Goal: Task Accomplishment & Management: Manage account settings

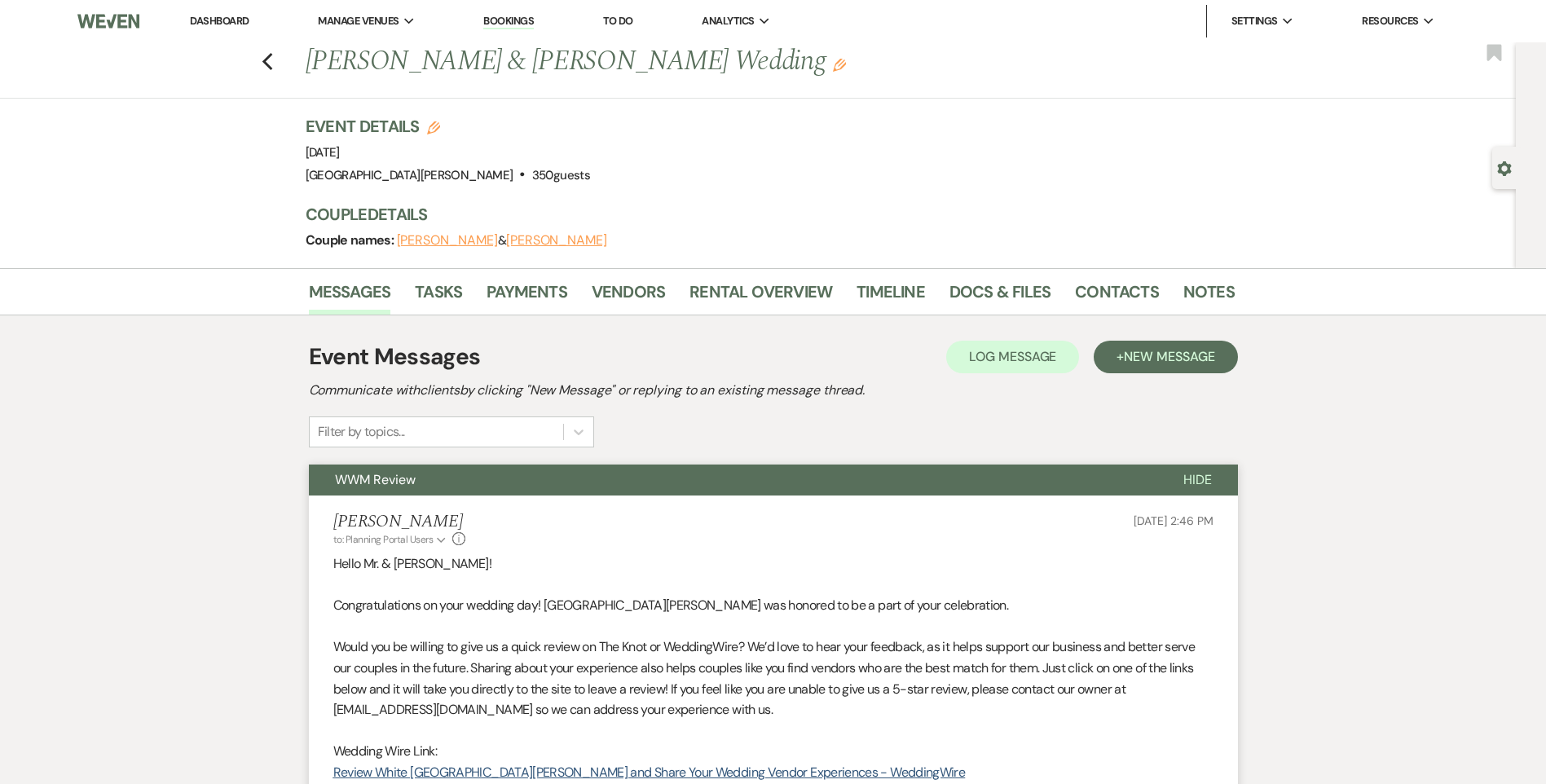
click at [198, 19] on link "Dashboard" at bounding box center [219, 20] width 59 height 13
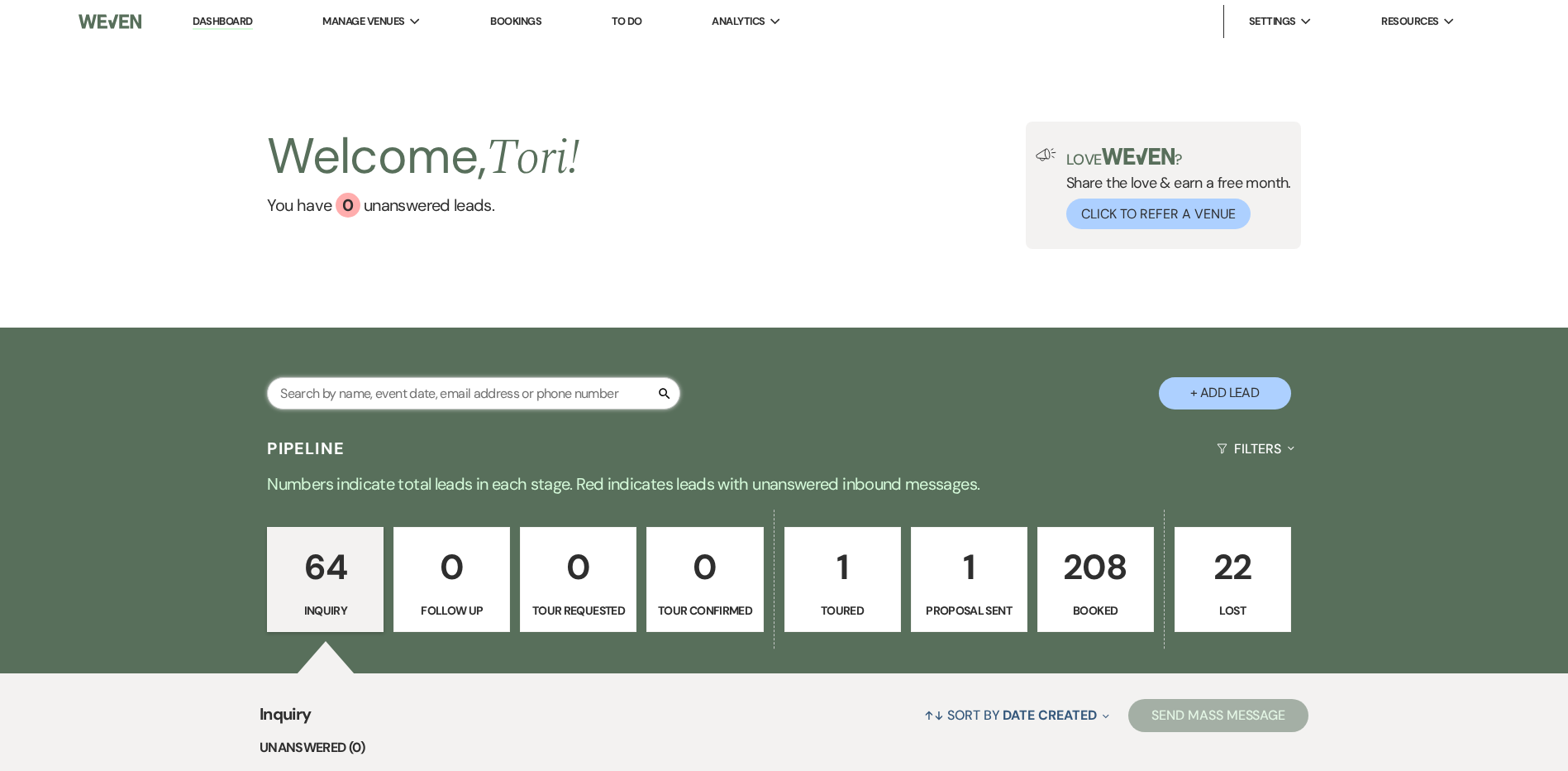
click at [448, 395] on input "text" at bounding box center [473, 393] width 413 height 32
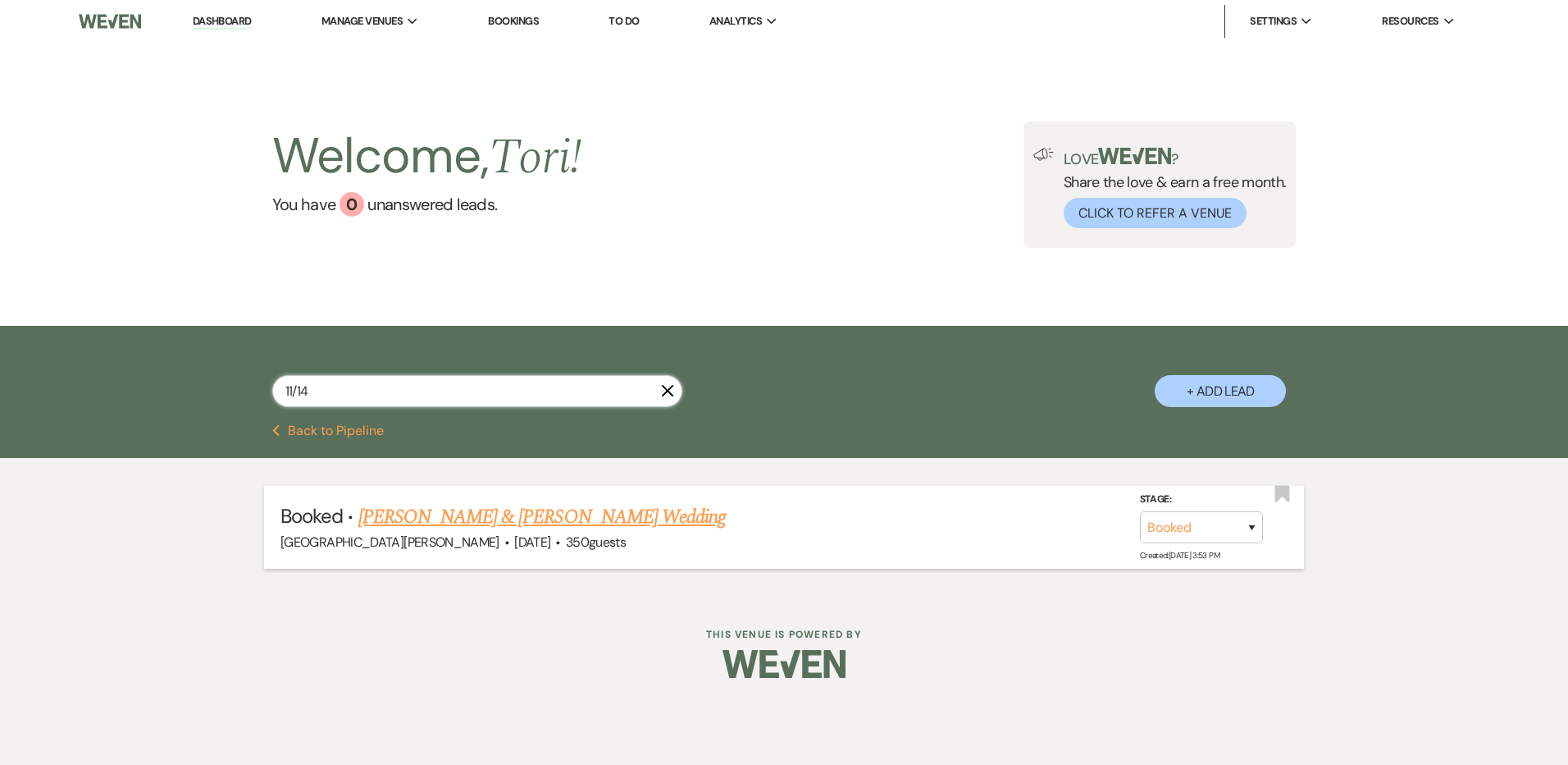
type input "11/14"
click at [452, 510] on link "[PERSON_NAME] & [PERSON_NAME] Wedding" at bounding box center [542, 517] width 367 height 29
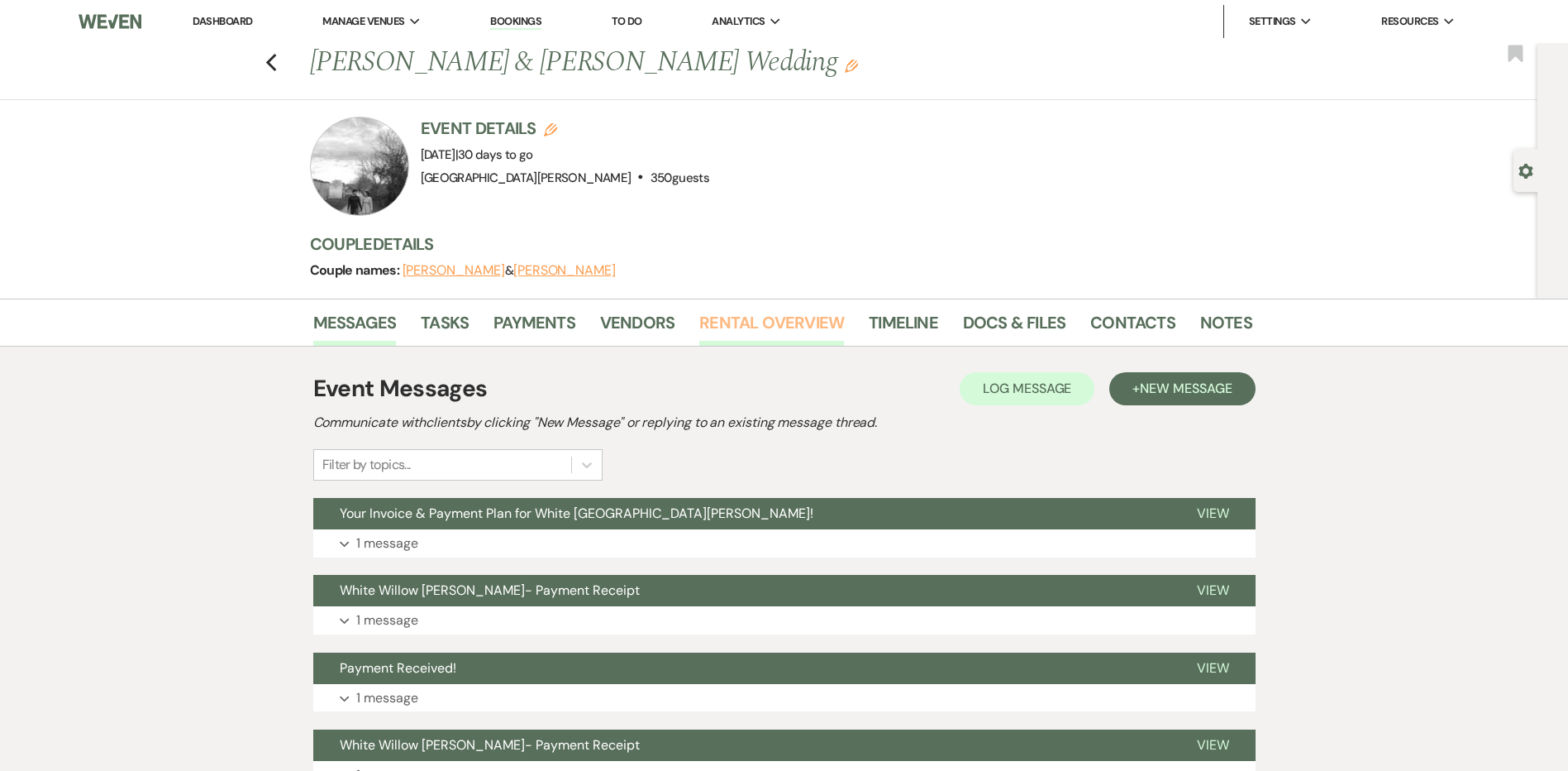
click at [794, 325] on link "Rental Overview" at bounding box center [772, 326] width 145 height 36
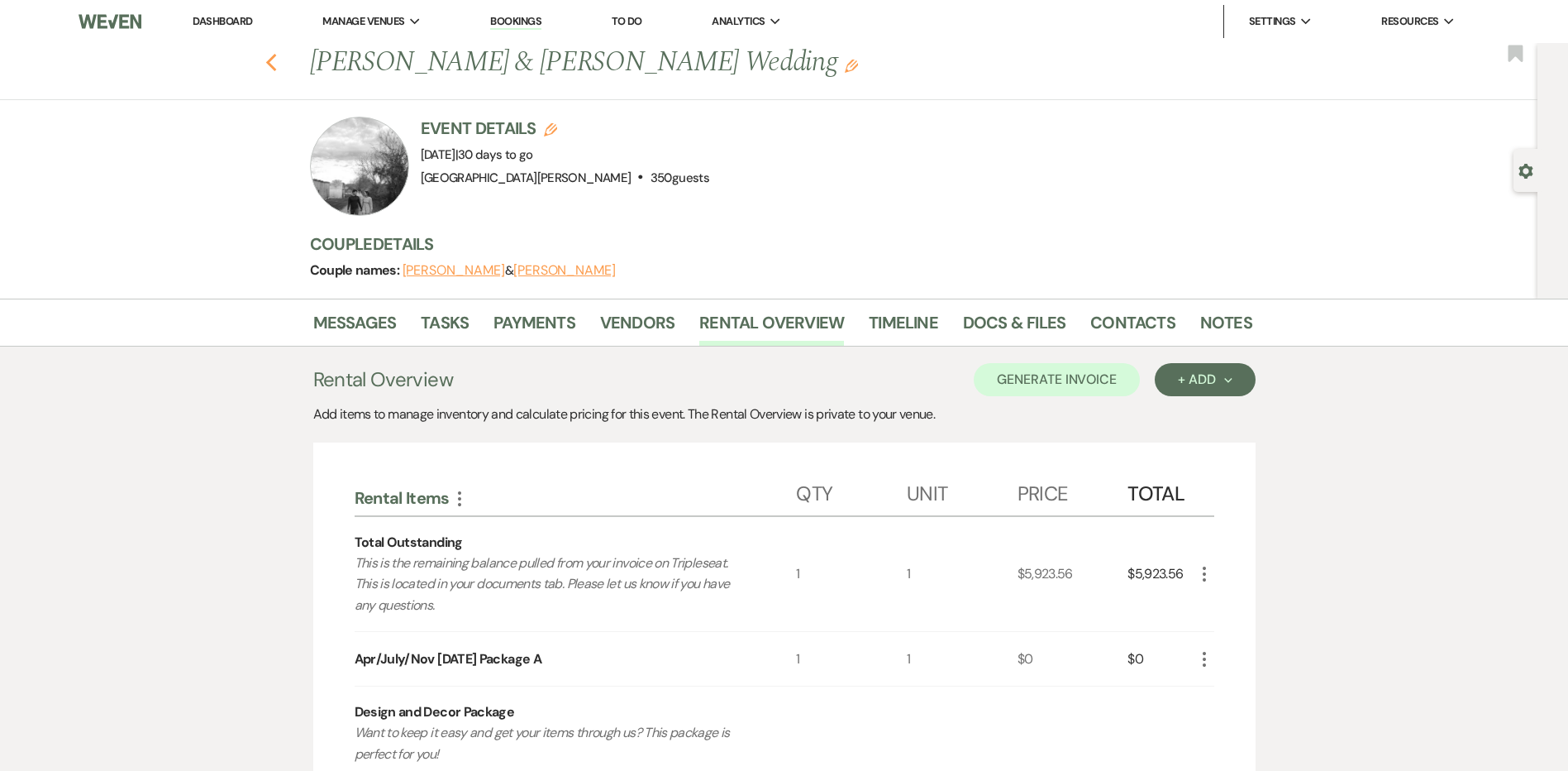
click at [277, 64] on icon "Previous" at bounding box center [272, 63] width 13 height 20
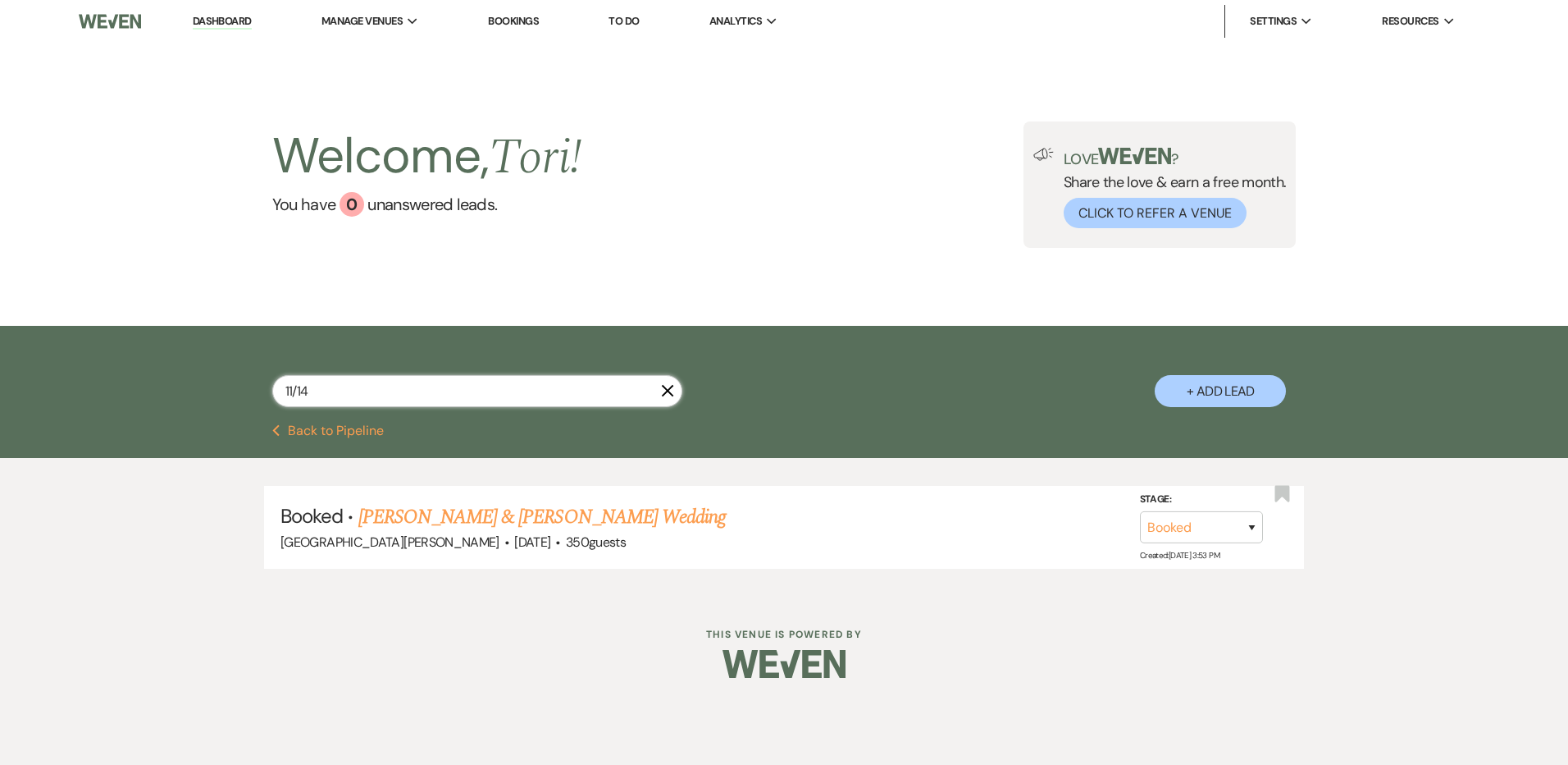
drag, startPoint x: 440, startPoint y: 398, endPoint x: 228, endPoint y: 388, distance: 212.2
click at [228, 388] on div "11/14 X + Add Lead" at bounding box center [784, 376] width 1180 height 86
type input "11/30"
click at [450, 513] on link "[PERSON_NAME] & [PERSON_NAME]'s Wedding" at bounding box center [548, 517] width 379 height 29
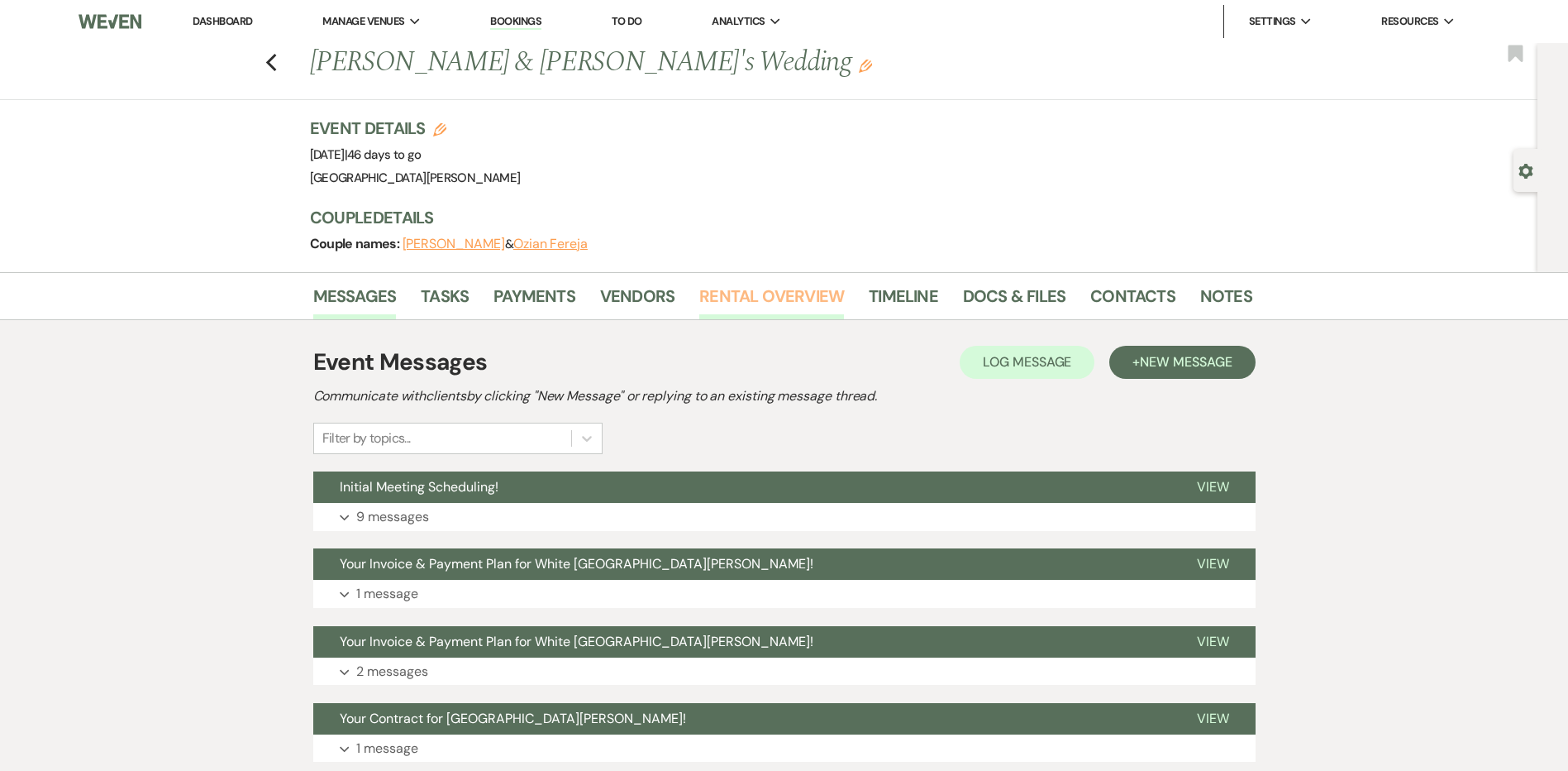
click at [787, 293] on link "Rental Overview" at bounding box center [772, 300] width 145 height 36
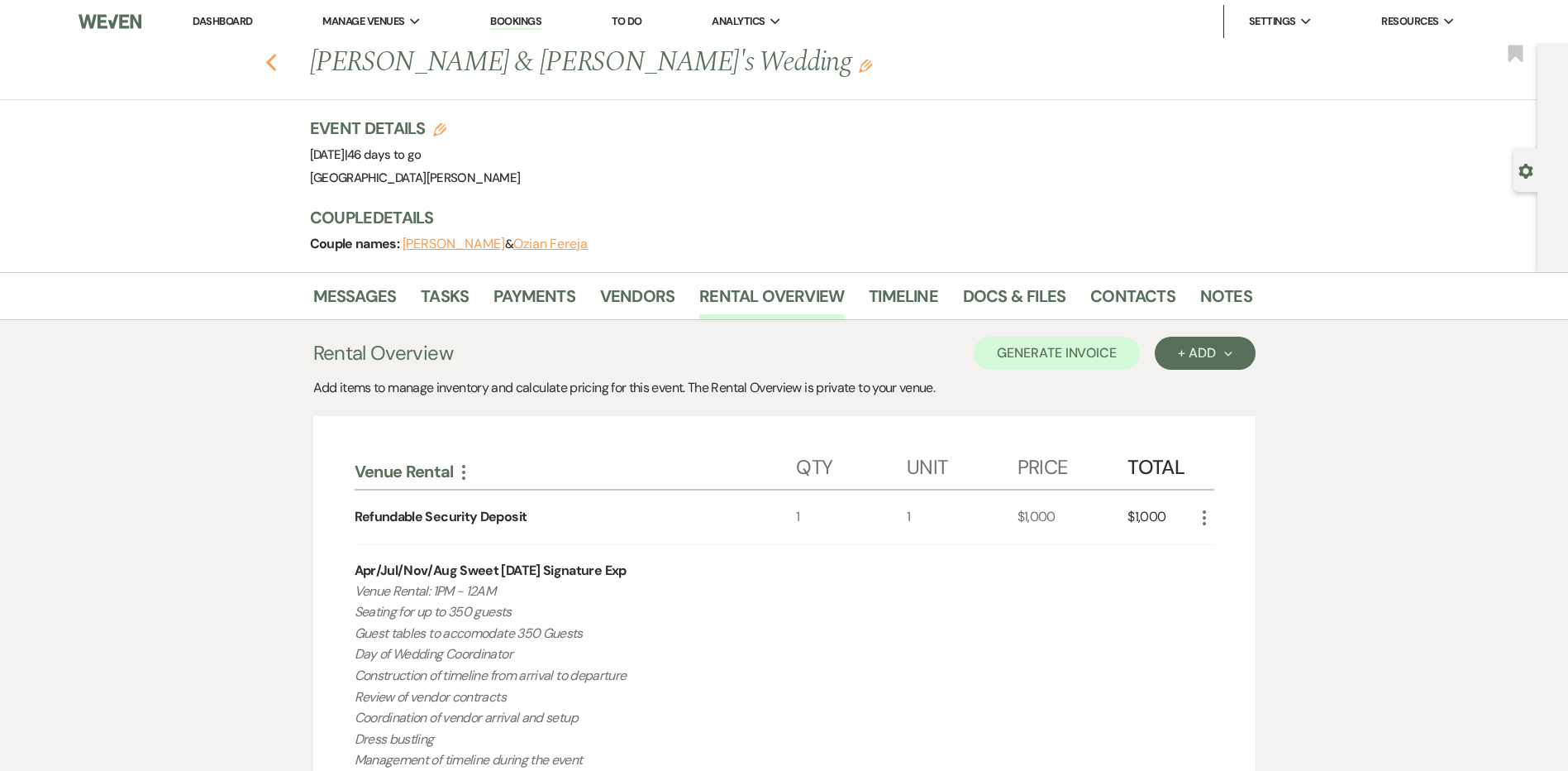
click at [277, 67] on icon "Previous" at bounding box center [272, 63] width 13 height 20
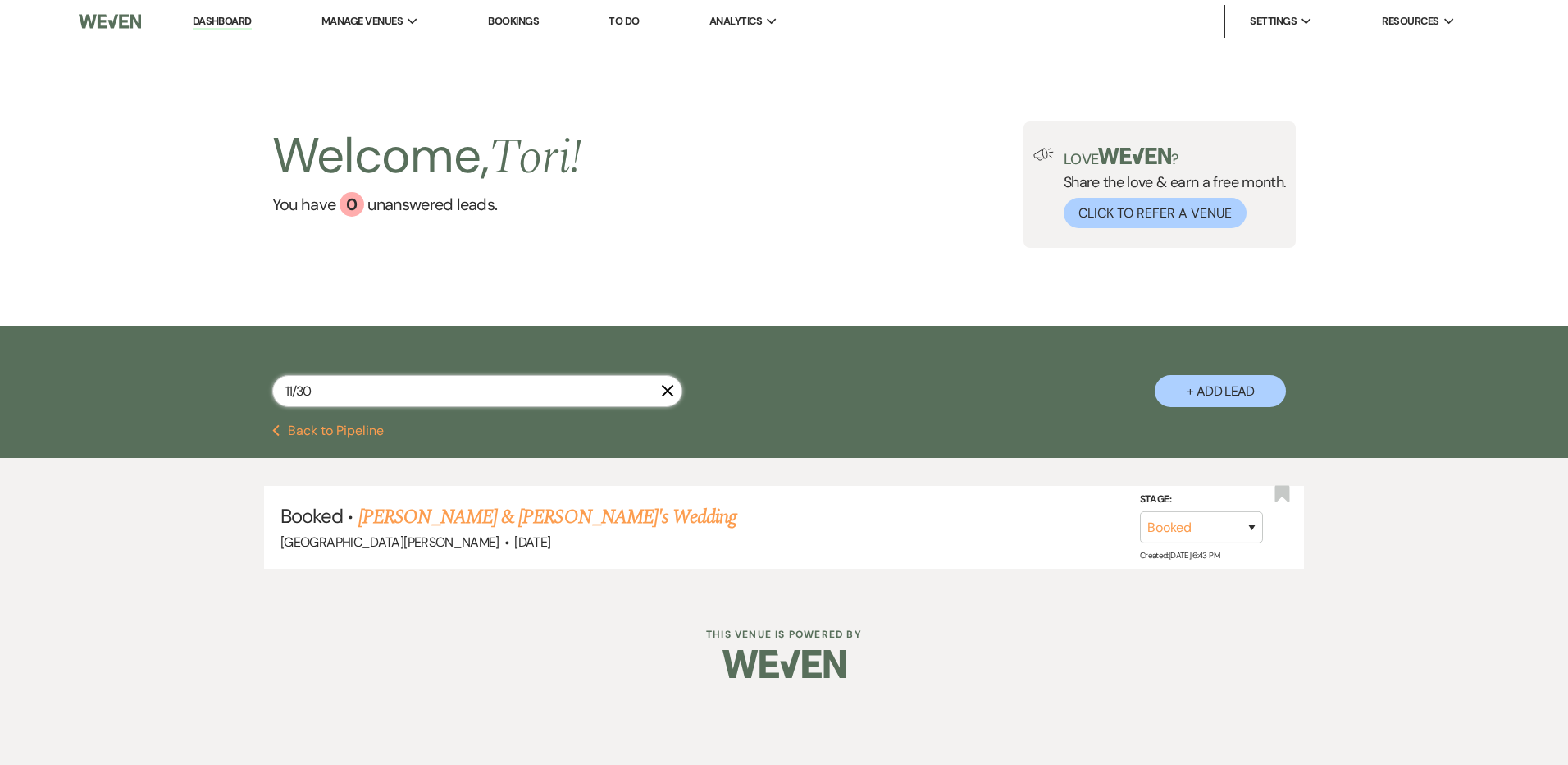
drag, startPoint x: 310, startPoint y: 393, endPoint x: 0, endPoint y: 411, distance: 310.5
click at [113, 390] on div "11/30 X + Add Lead" at bounding box center [784, 375] width 1568 height 99
type input "12/3"
click at [408, 520] on link "Madison England's Rehearsal Dinner" at bounding box center [490, 517] width 264 height 29
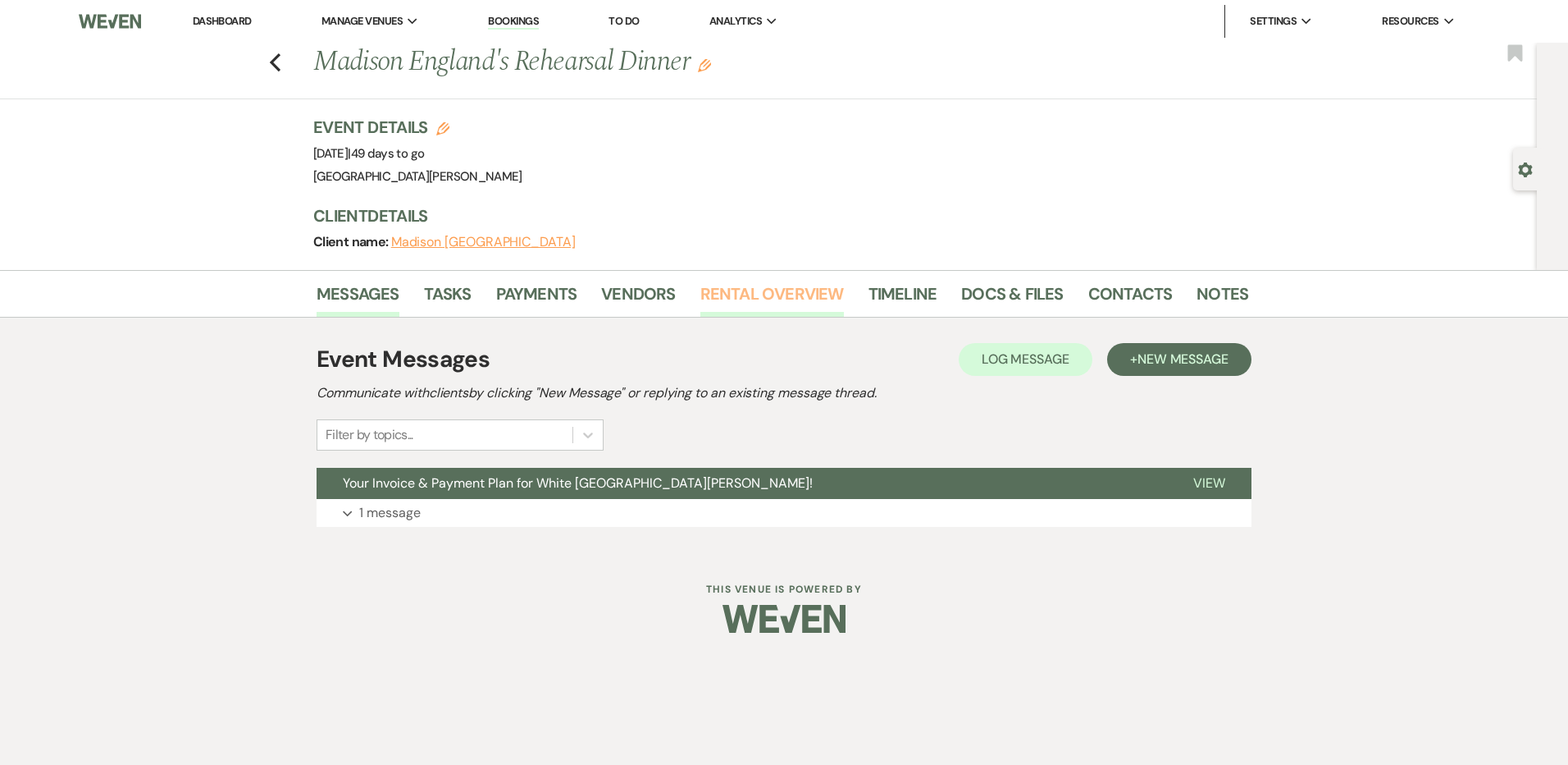
click at [768, 286] on link "Rental Overview" at bounding box center [772, 298] width 143 height 36
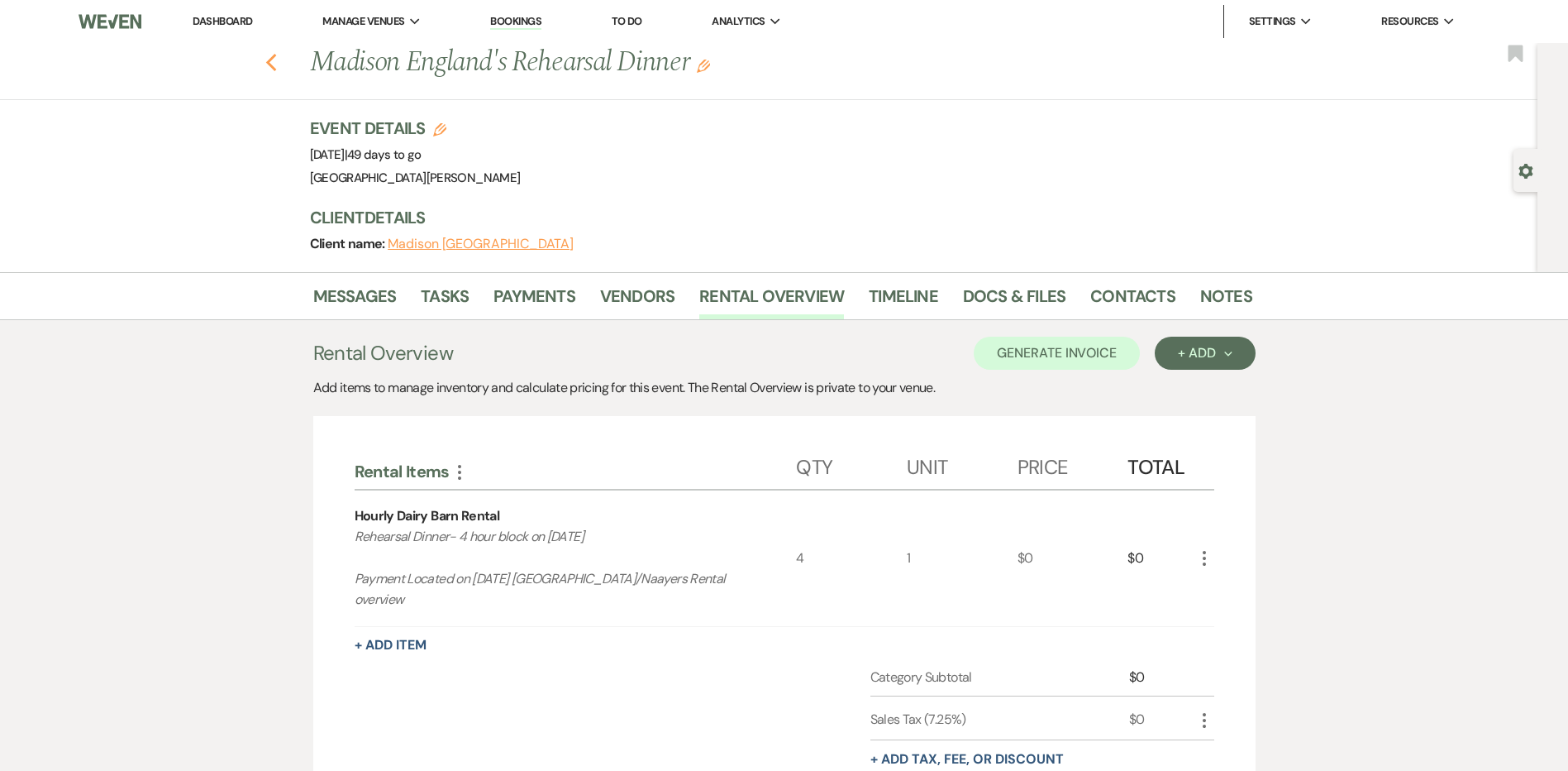
click at [277, 64] on icon "Previous" at bounding box center [272, 63] width 13 height 20
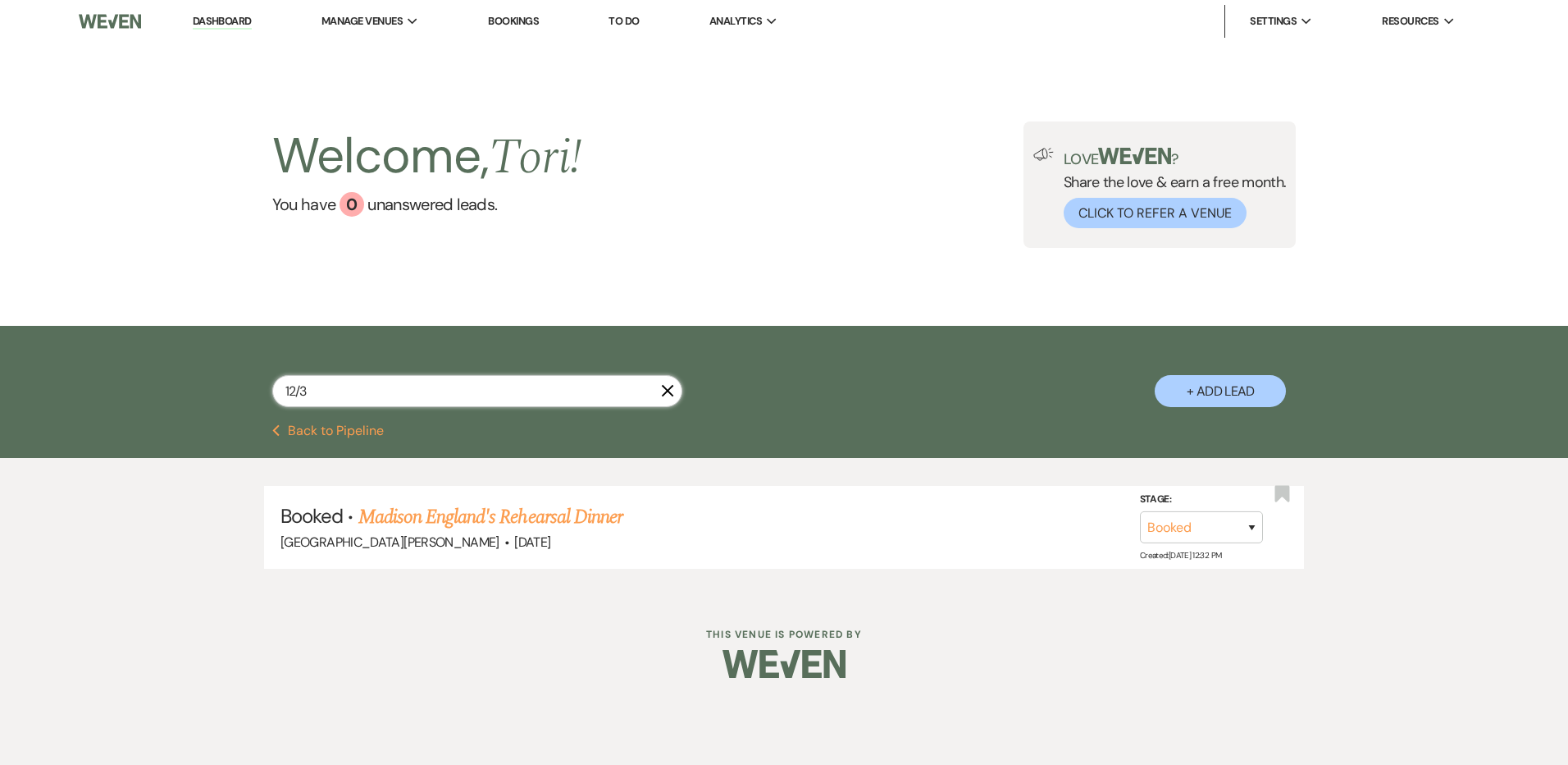
click at [368, 385] on input "12/3" at bounding box center [477, 391] width 410 height 32
type input "12/7"
click at [415, 513] on link "[PERSON_NAME] & [PERSON_NAME] Wedding" at bounding box center [542, 517] width 367 height 29
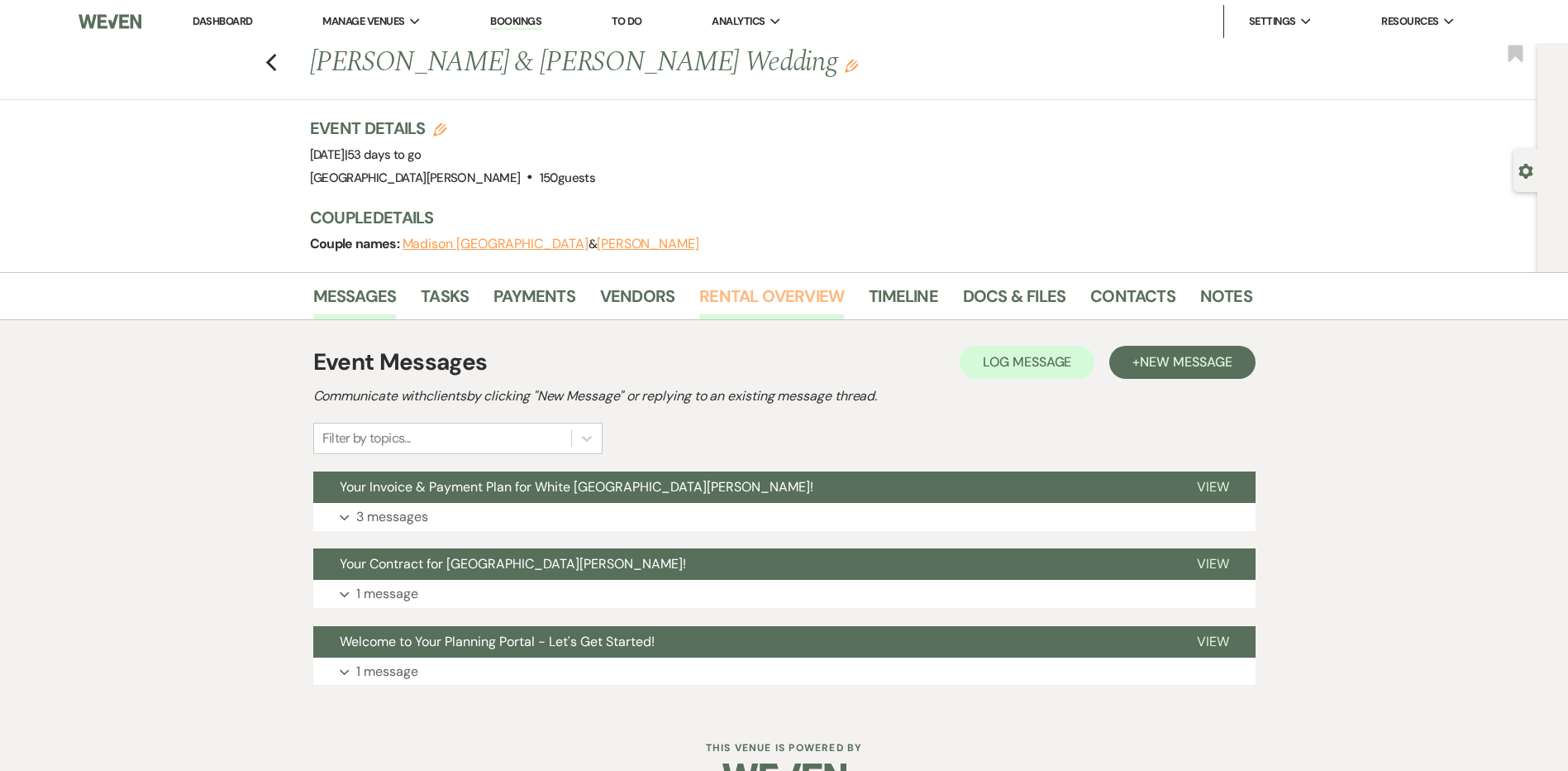
click at [772, 297] on link "Rental Overview" at bounding box center [772, 300] width 145 height 36
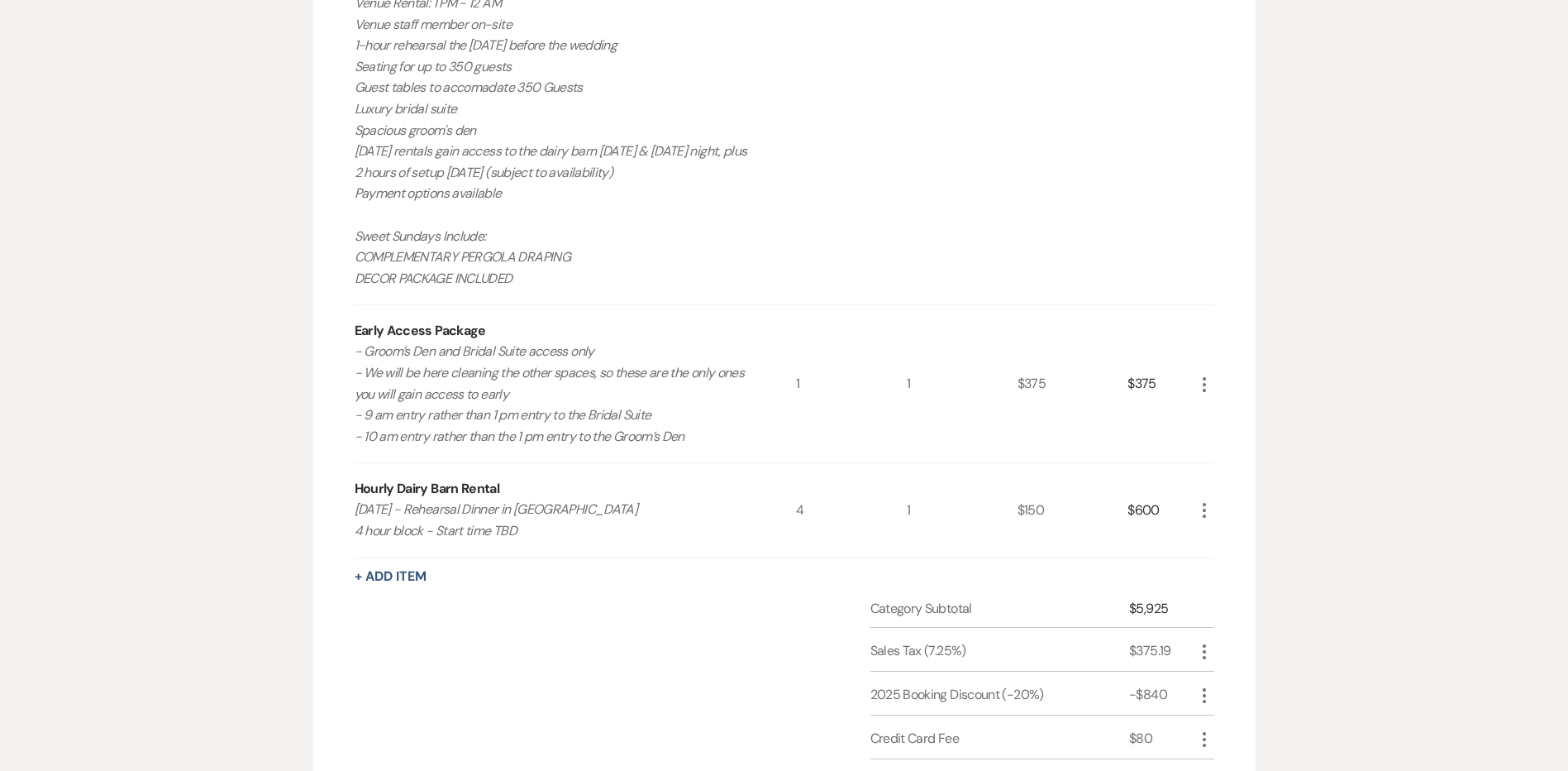
scroll to position [992, 0]
